Goal: Information Seeking & Learning: Learn about a topic

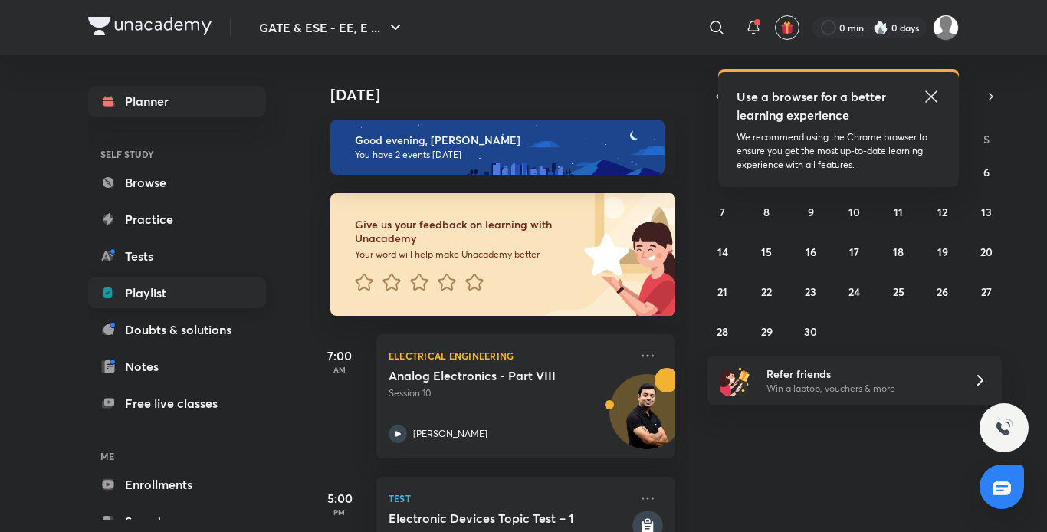
click at [158, 292] on link "Playlist" at bounding box center [177, 292] width 178 height 31
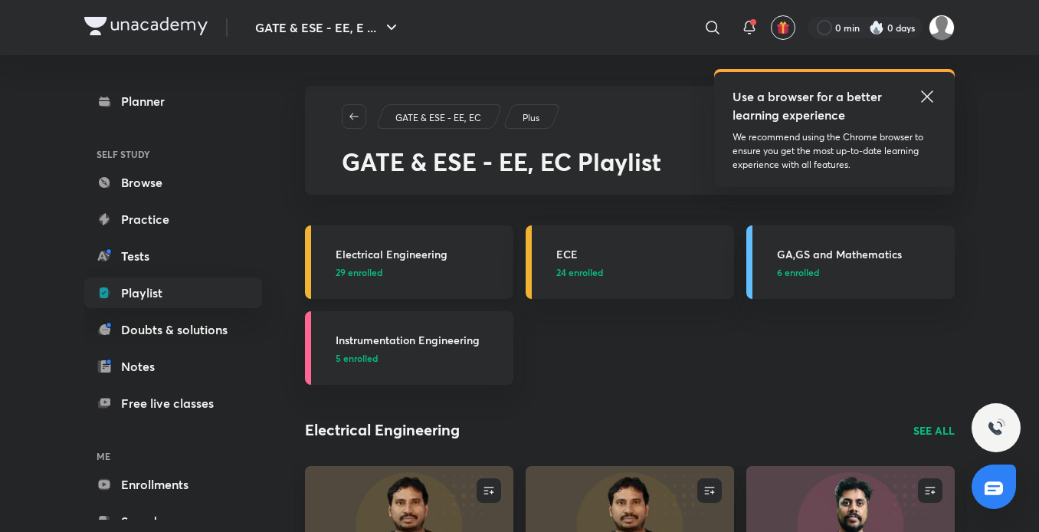
click at [392, 268] on p "29 enrolled" at bounding box center [420, 272] width 169 height 14
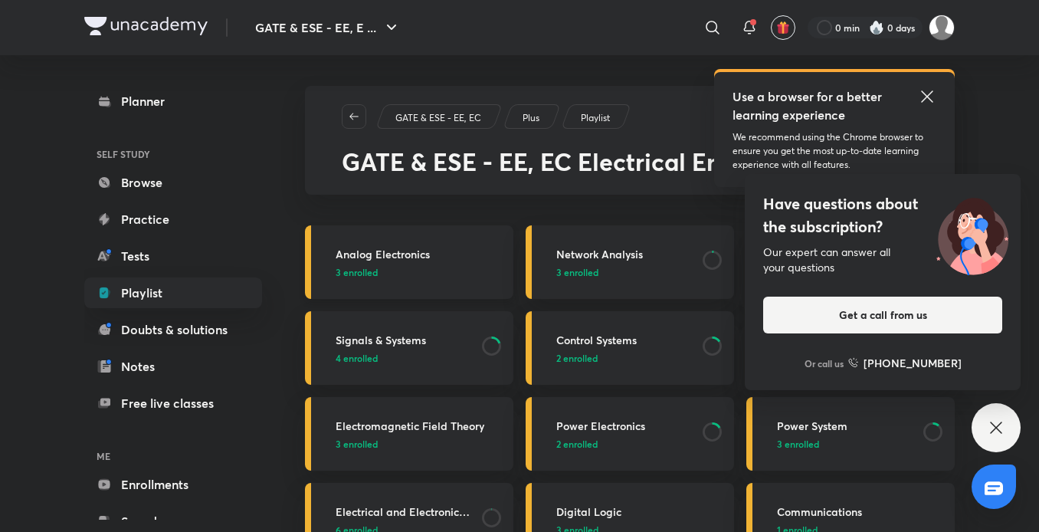
click at [447, 269] on p "3 enrolled" at bounding box center [420, 272] width 169 height 14
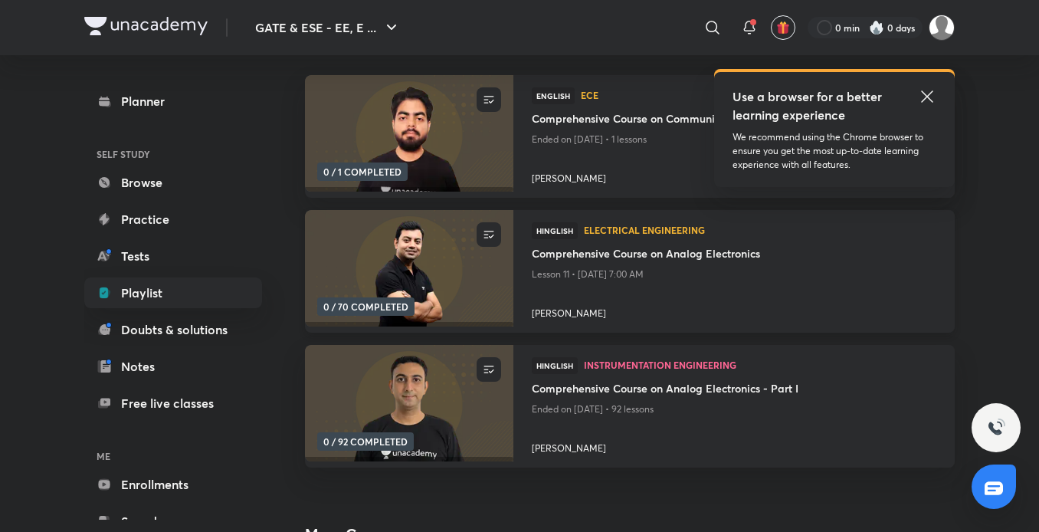
scroll to position [192, 0]
click at [430, 412] on img at bounding box center [409, 402] width 212 height 119
